Goal: Task Accomplishment & Management: Use online tool/utility

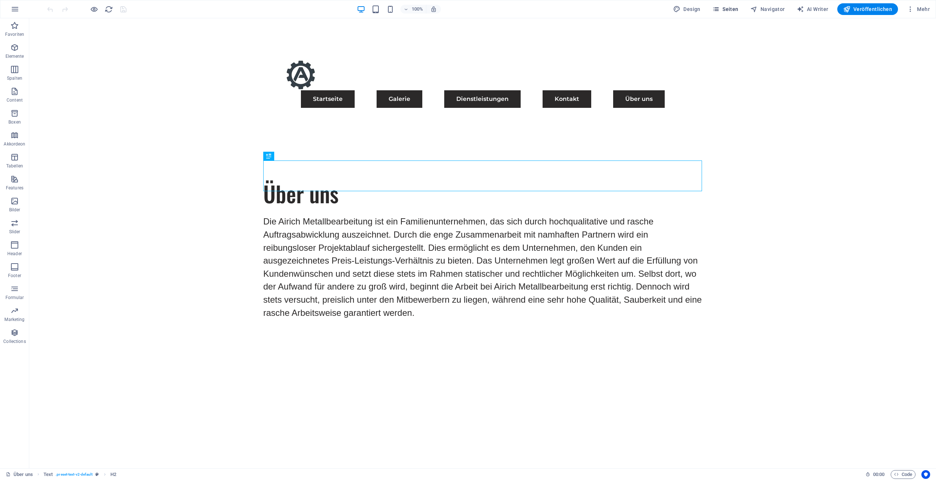
click at [720, 11] on icon "button" at bounding box center [715, 8] width 7 height 7
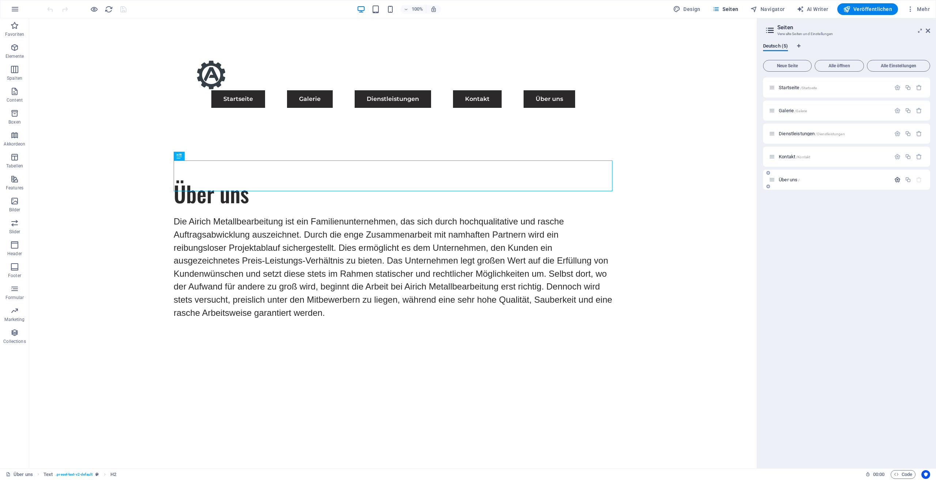
click at [892, 179] on button "button" at bounding box center [897, 180] width 11 height 6
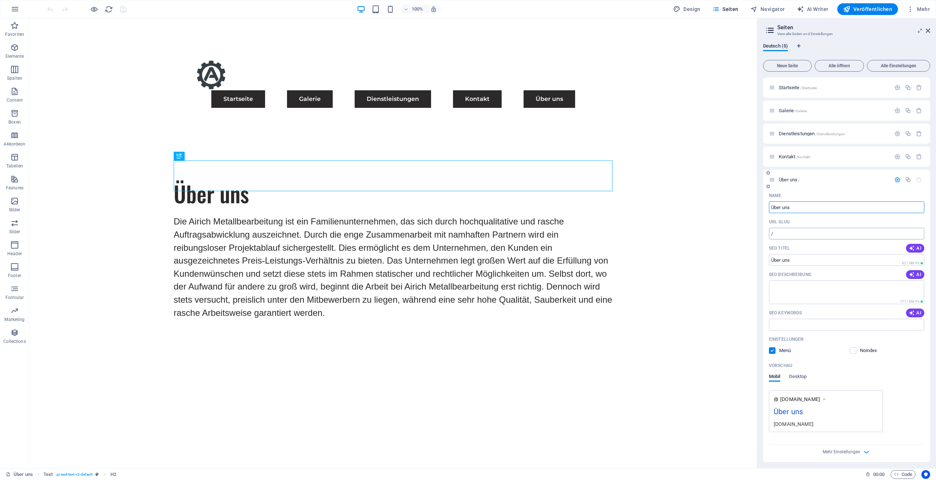
click at [799, 231] on input "/" at bounding box center [846, 234] width 155 height 12
click at [798, 232] on input "/" at bounding box center [846, 234] width 155 height 12
click at [802, 230] on input "/" at bounding box center [846, 234] width 155 height 12
click at [799, 207] on input "Über uns" at bounding box center [846, 207] width 155 height 12
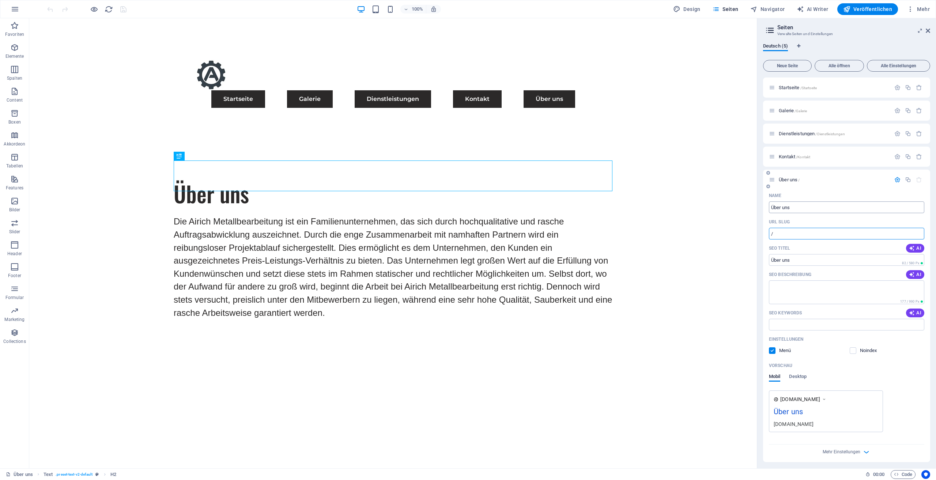
drag, startPoint x: 799, startPoint y: 207, endPoint x: 795, endPoint y: 209, distance: 4.4
click at [797, 208] on input "Über uns" at bounding box center [846, 207] width 155 height 12
click at [795, 207] on input "Über uns" at bounding box center [846, 207] width 155 height 12
click at [803, 206] on input "Über uns" at bounding box center [846, 207] width 155 height 12
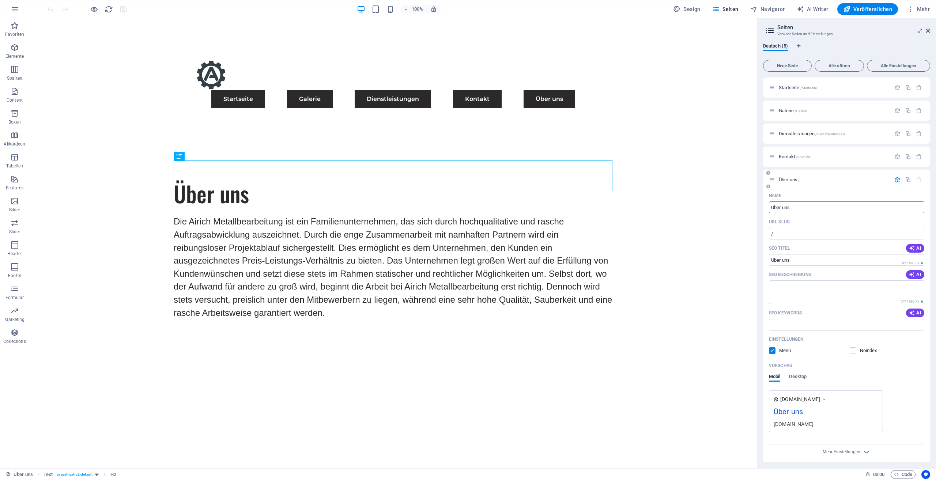
click at [803, 206] on input "Über uns" at bounding box center [846, 207] width 155 height 12
